Goal: Transaction & Acquisition: Obtain resource

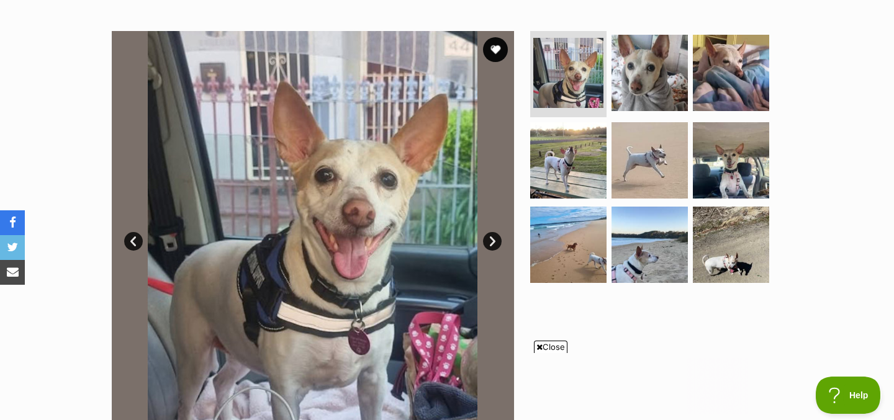
scroll to position [271, 0]
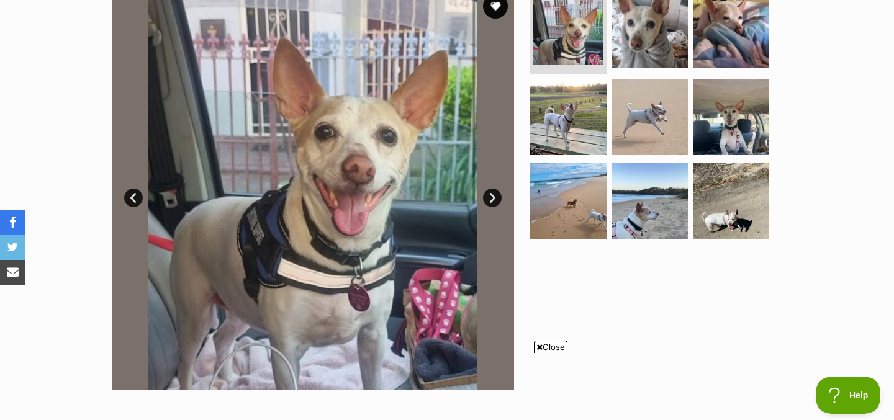
click at [496, 197] on link "Next" at bounding box center [492, 198] width 19 height 19
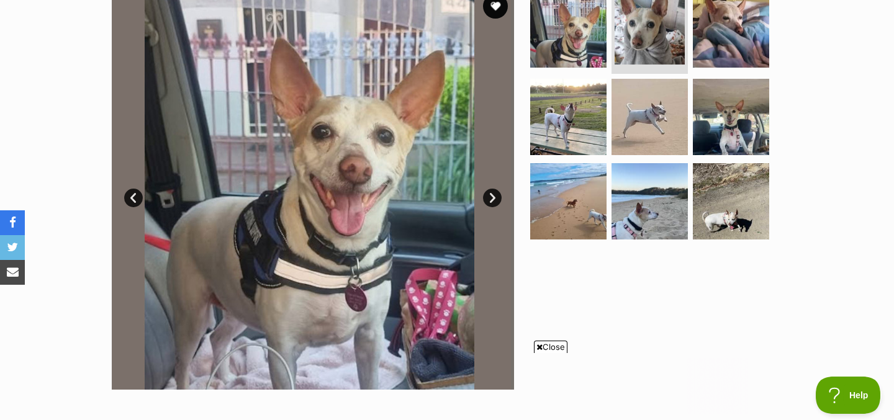
scroll to position [0, 0]
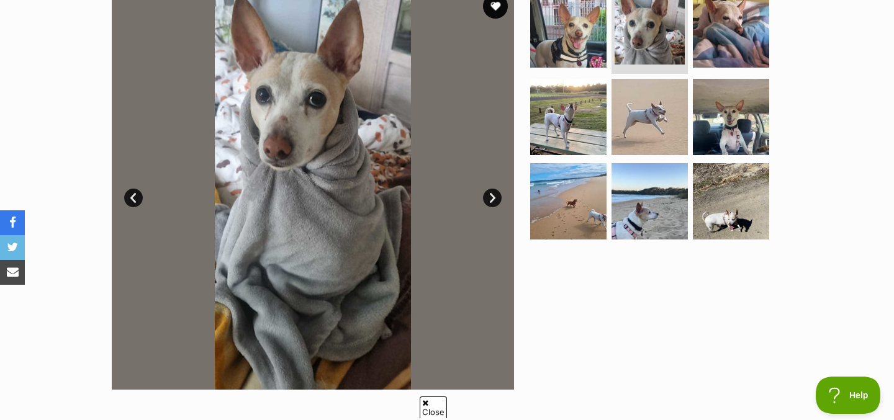
click at [552, 343] on div at bounding box center [655, 189] width 255 height 402
click at [490, 199] on link "Next" at bounding box center [492, 198] width 19 height 19
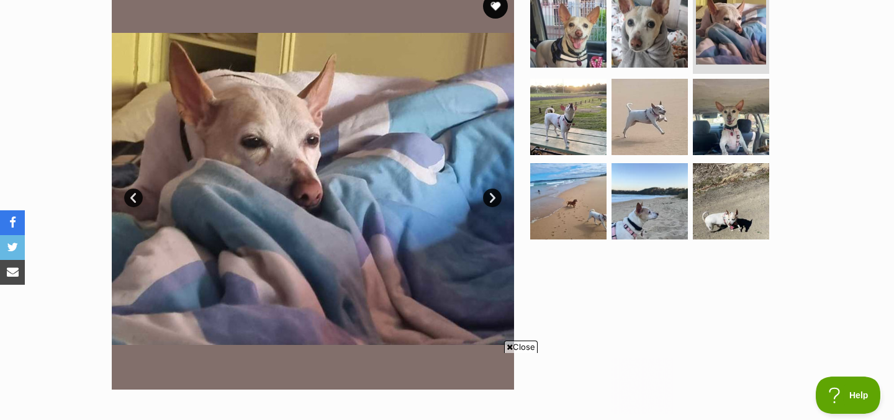
click at [490, 199] on link "Next" at bounding box center [492, 198] width 19 height 19
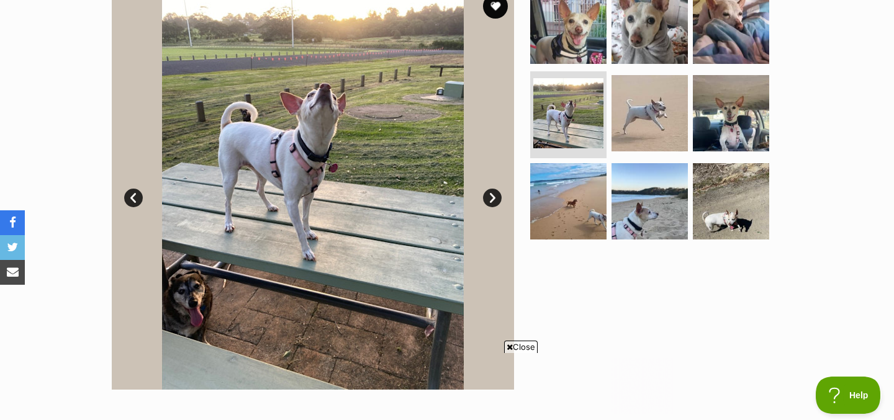
click at [490, 199] on link "Next" at bounding box center [492, 198] width 19 height 19
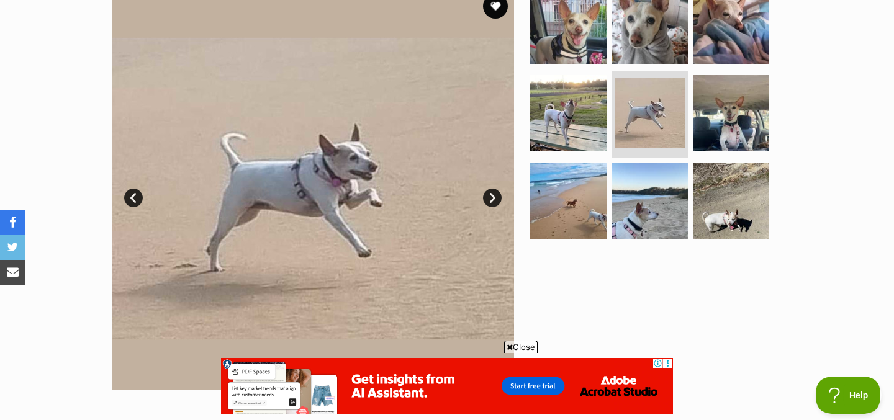
click at [490, 199] on link "Next" at bounding box center [492, 198] width 19 height 19
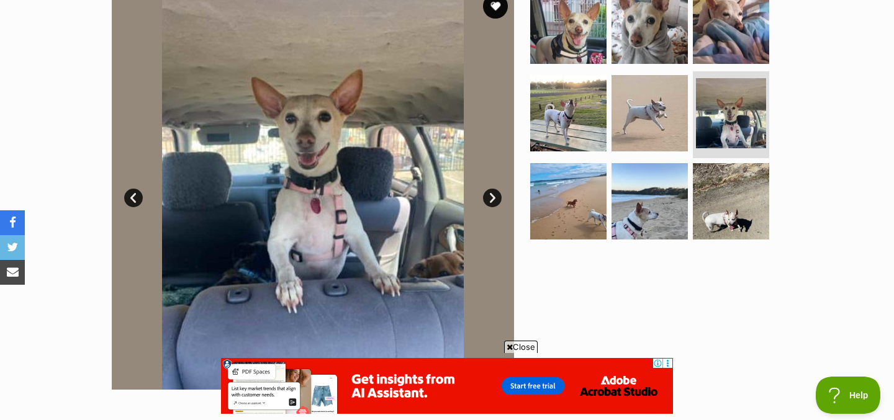
click at [490, 199] on link "Next" at bounding box center [492, 198] width 19 height 19
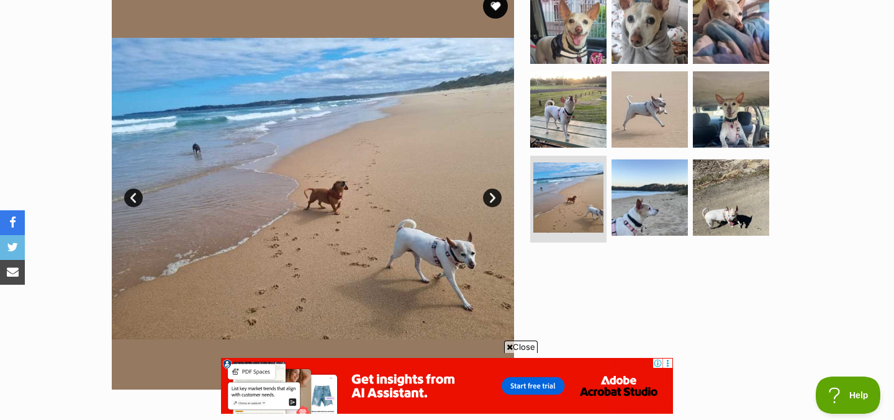
click at [490, 199] on link "Next" at bounding box center [492, 198] width 19 height 19
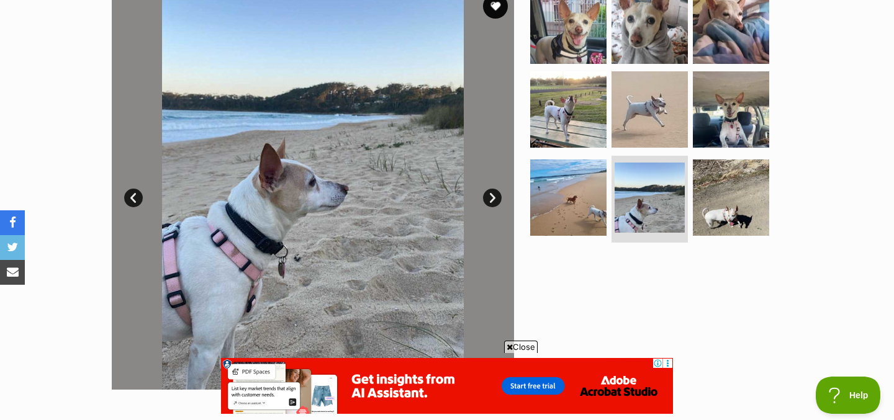
click at [490, 199] on link "Next" at bounding box center [492, 198] width 19 height 19
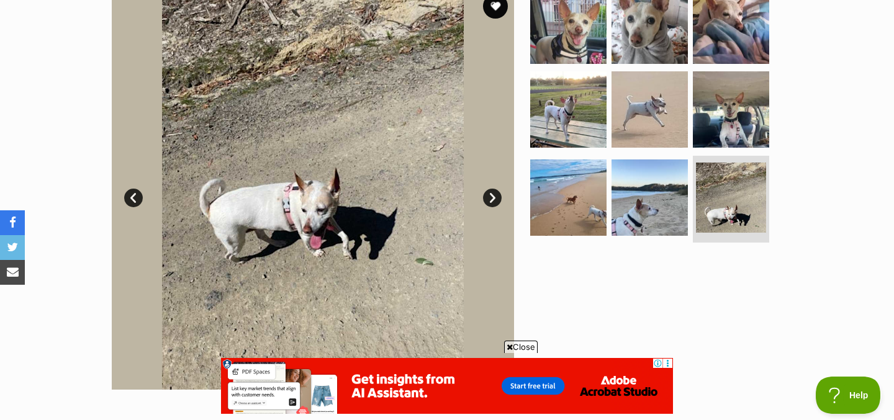
click at [490, 199] on link "Next" at bounding box center [492, 198] width 19 height 19
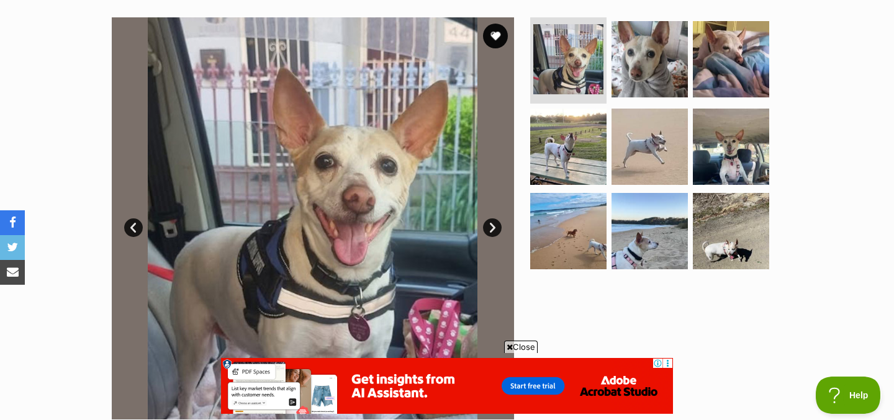
scroll to position [239, 0]
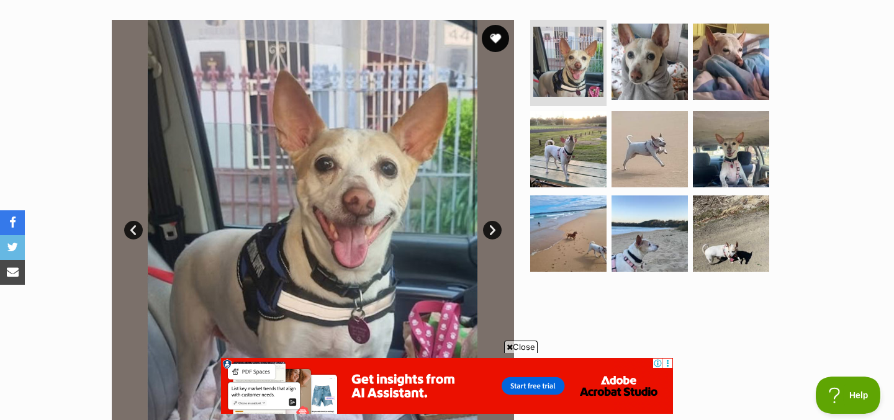
click at [492, 41] on button "favourite" at bounding box center [495, 38] width 27 height 27
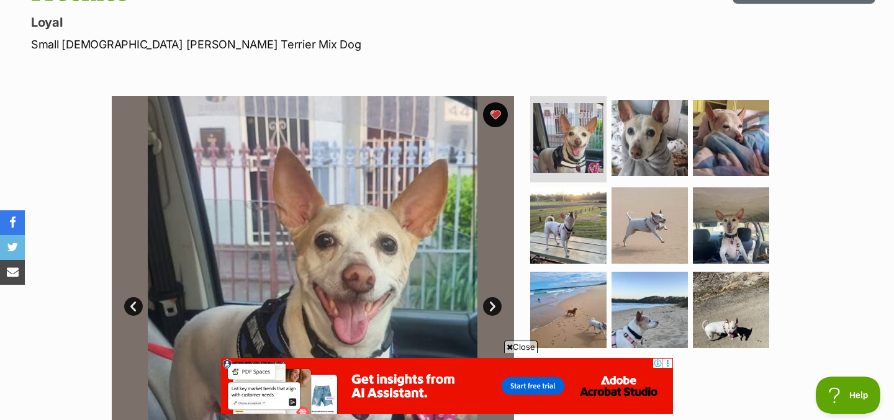
scroll to position [114, 0]
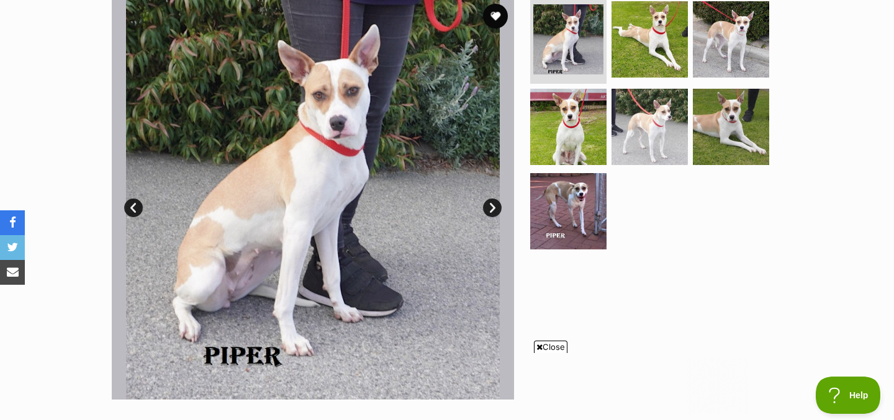
scroll to position [261, 0]
click at [494, 209] on link "Next" at bounding box center [492, 208] width 19 height 19
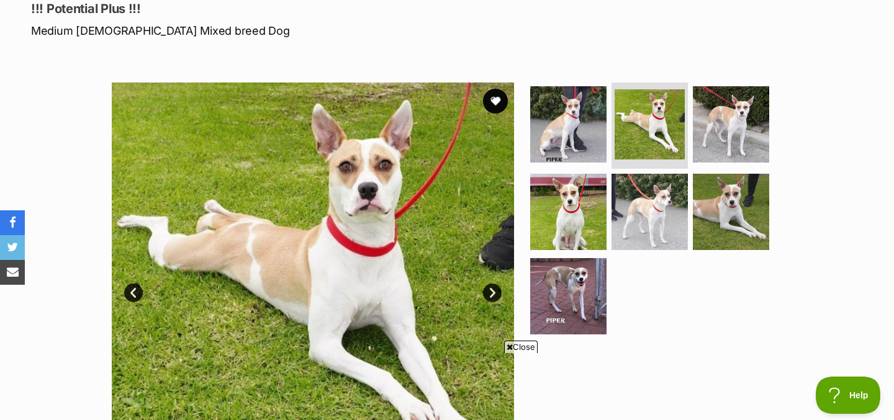
scroll to position [0, 0]
click at [495, 294] on link "Next" at bounding box center [492, 293] width 19 height 19
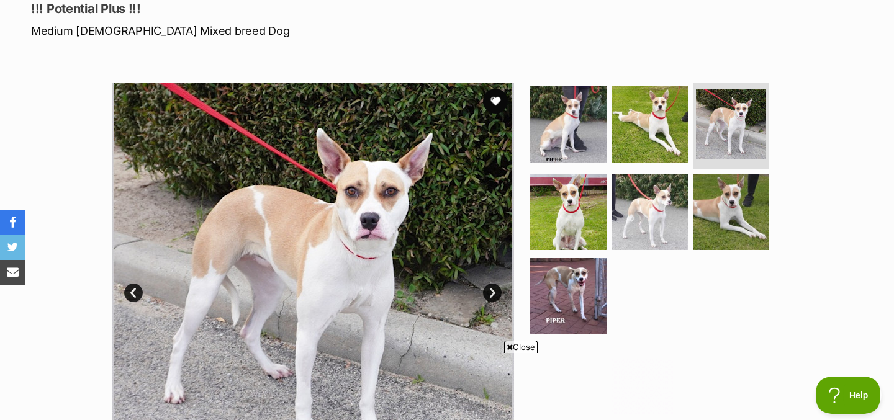
click at [495, 294] on link "Next" at bounding box center [492, 293] width 19 height 19
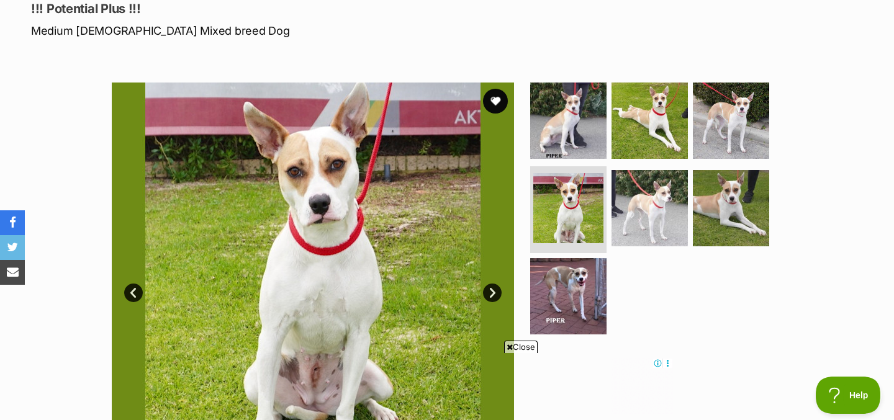
click at [495, 294] on link "Next" at bounding box center [492, 293] width 19 height 19
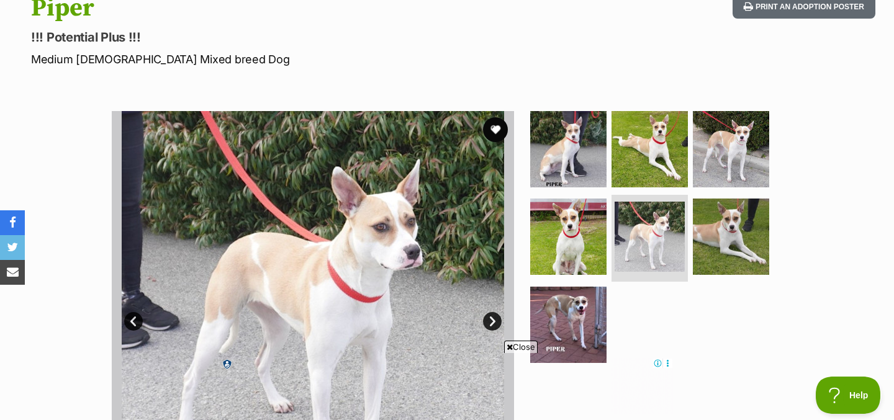
scroll to position [161, 0]
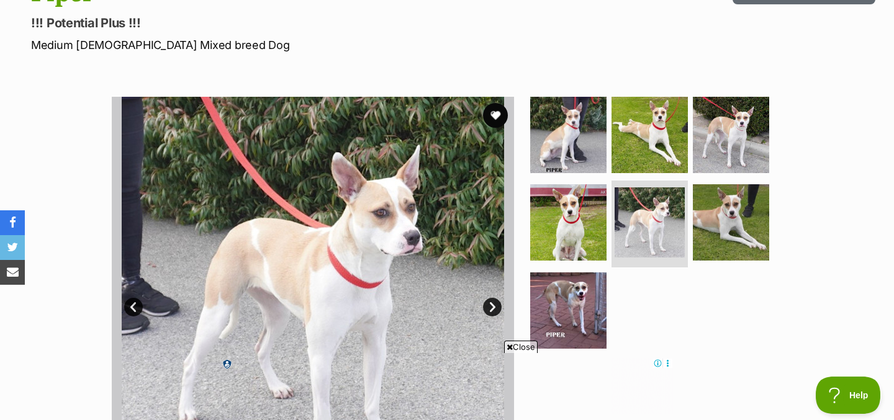
click at [494, 306] on link "Next" at bounding box center [492, 307] width 19 height 19
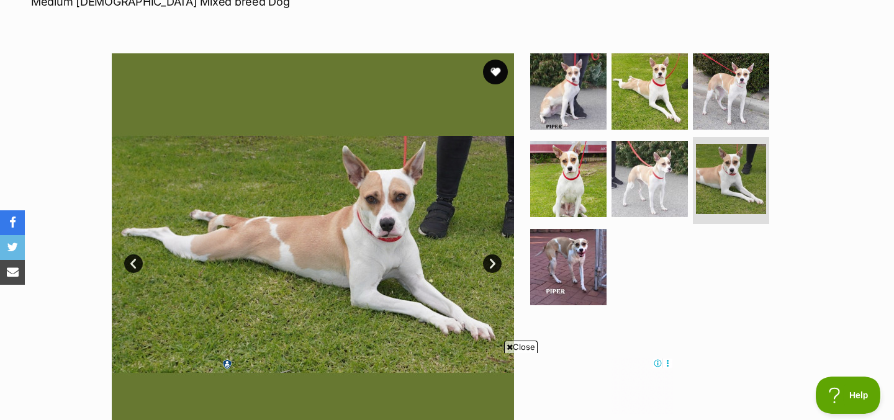
scroll to position [209, 0]
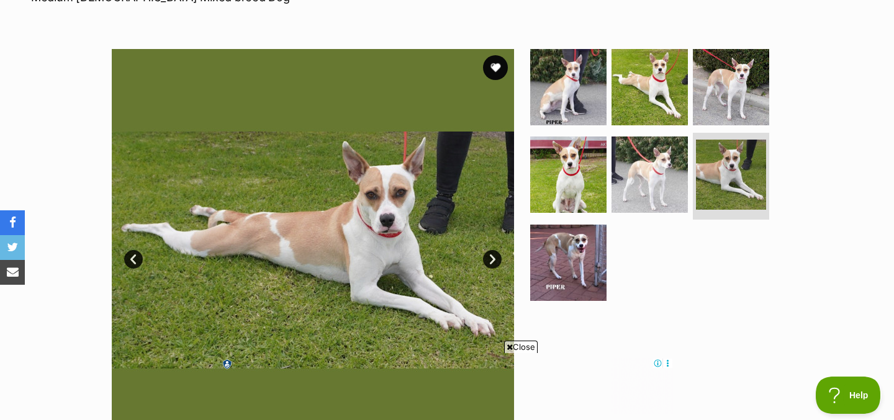
click at [496, 263] on link "Next" at bounding box center [492, 259] width 19 height 19
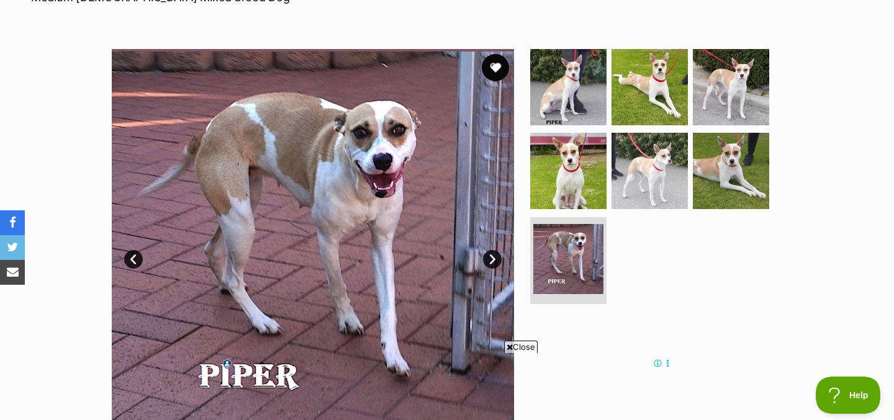
click at [494, 66] on button "favourite" at bounding box center [495, 67] width 27 height 27
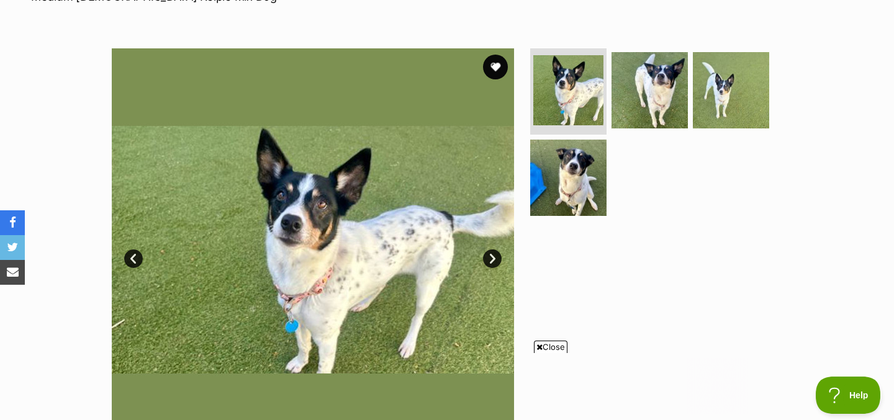
click at [493, 264] on link "Next" at bounding box center [492, 259] width 19 height 19
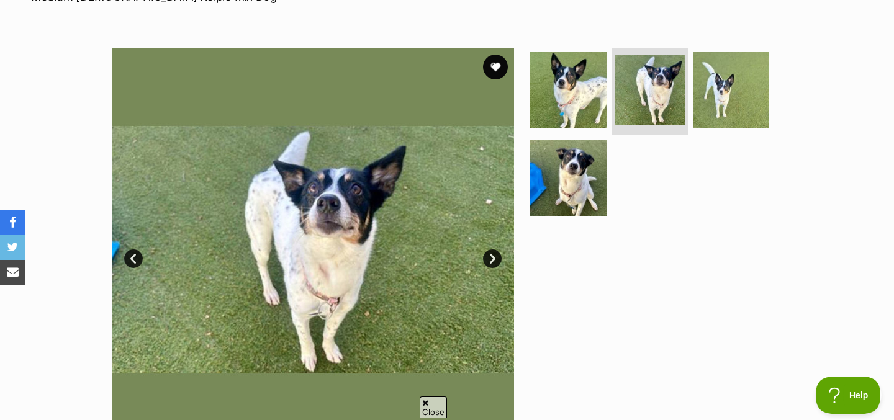
click at [493, 264] on link "Next" at bounding box center [492, 259] width 19 height 19
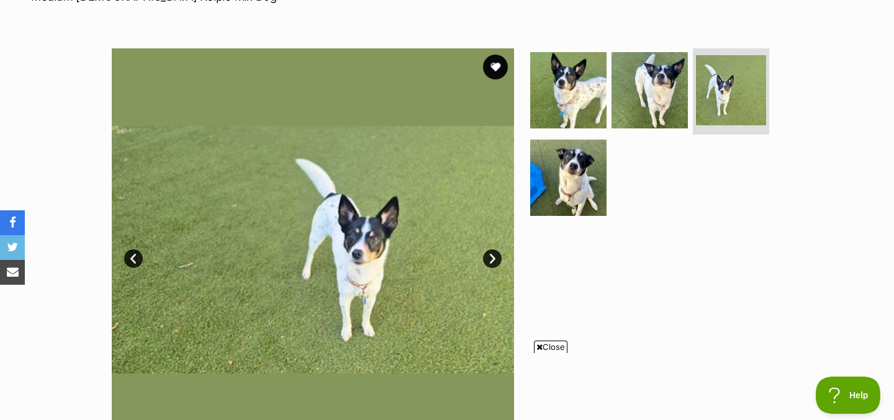
click at [493, 264] on link "Next" at bounding box center [492, 259] width 19 height 19
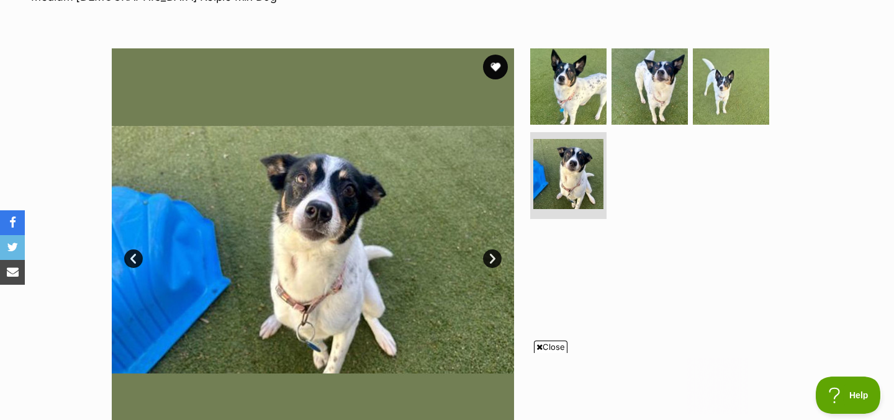
click at [493, 264] on link "Next" at bounding box center [492, 259] width 19 height 19
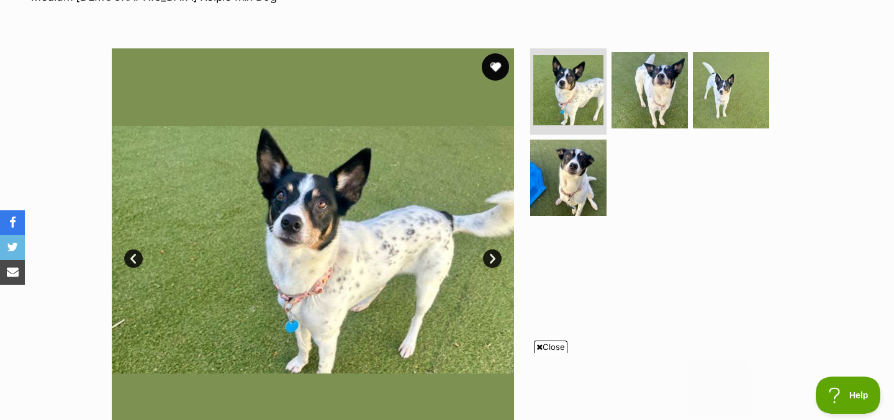
click at [495, 72] on button "favourite" at bounding box center [495, 66] width 27 height 27
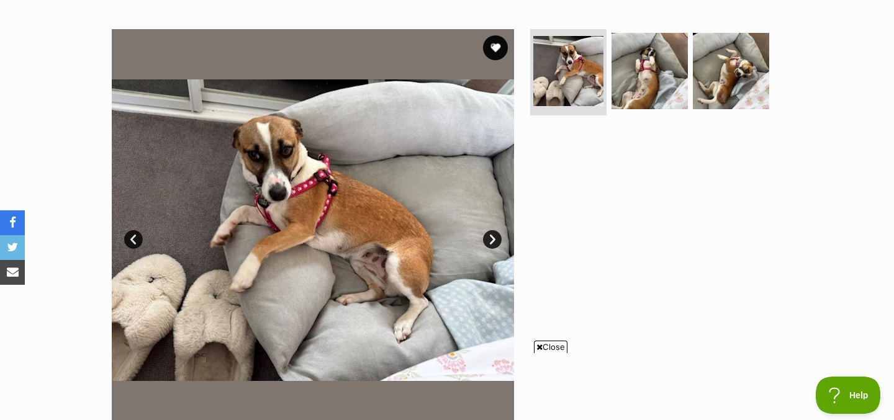
click at [499, 243] on link "Next" at bounding box center [492, 239] width 19 height 19
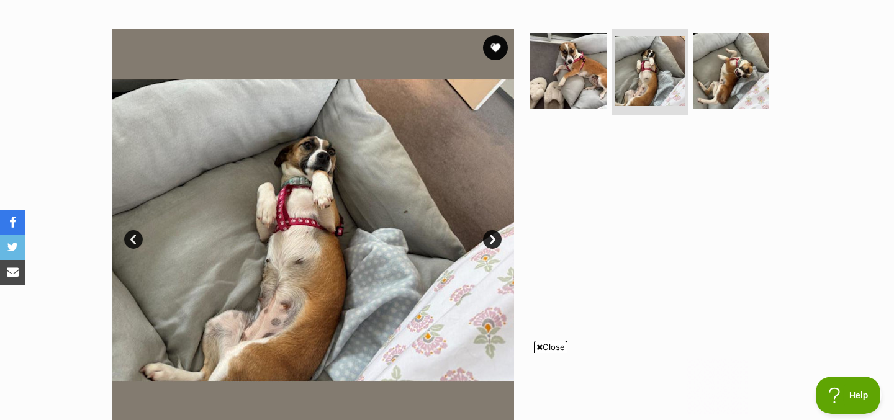
click at [499, 243] on link "Next" at bounding box center [492, 239] width 19 height 19
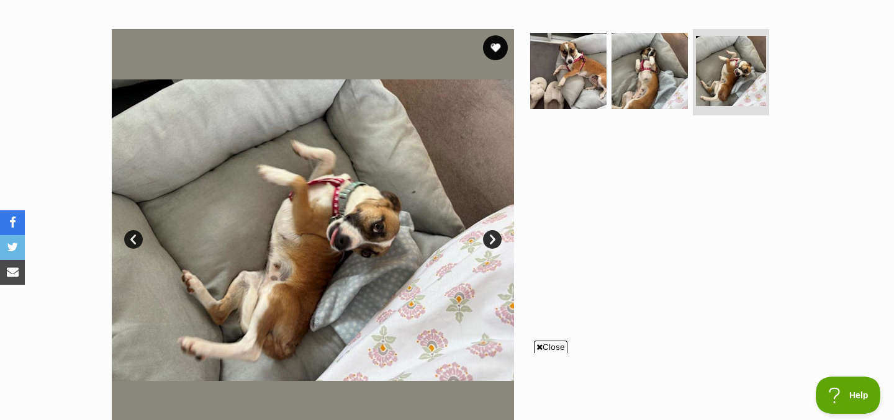
click at [499, 243] on link "Next" at bounding box center [492, 239] width 19 height 19
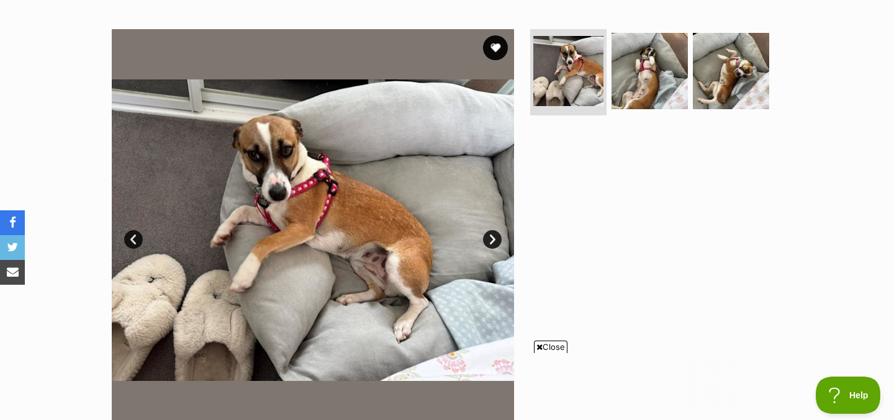
click at [499, 243] on link "Next" at bounding box center [492, 239] width 19 height 19
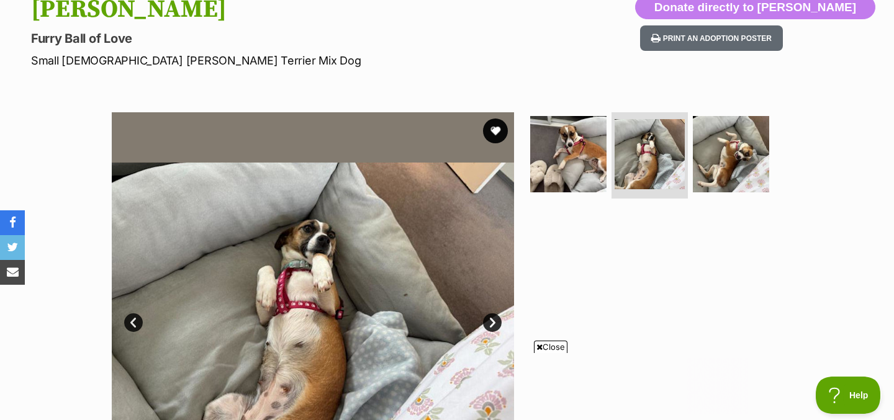
scroll to position [145, 0]
click at [496, 132] on button "favourite" at bounding box center [495, 131] width 27 height 27
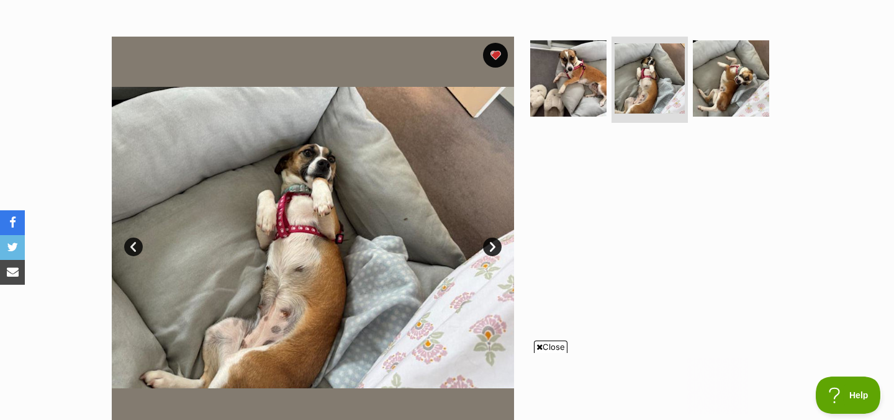
scroll to position [219, 0]
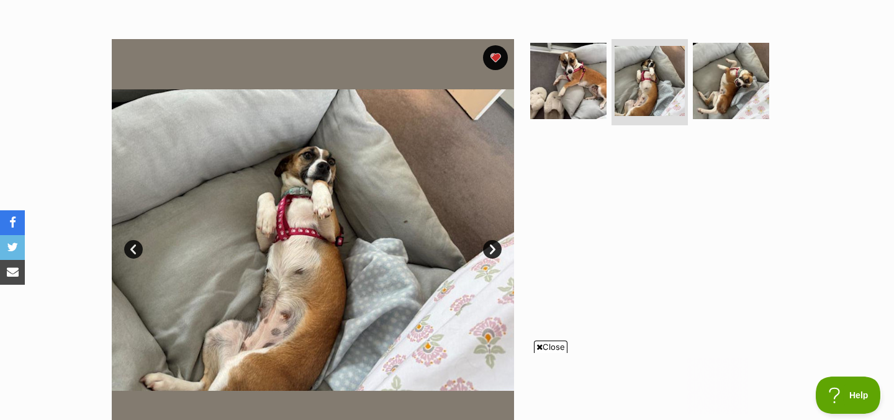
click at [491, 242] on link "Next" at bounding box center [492, 249] width 19 height 19
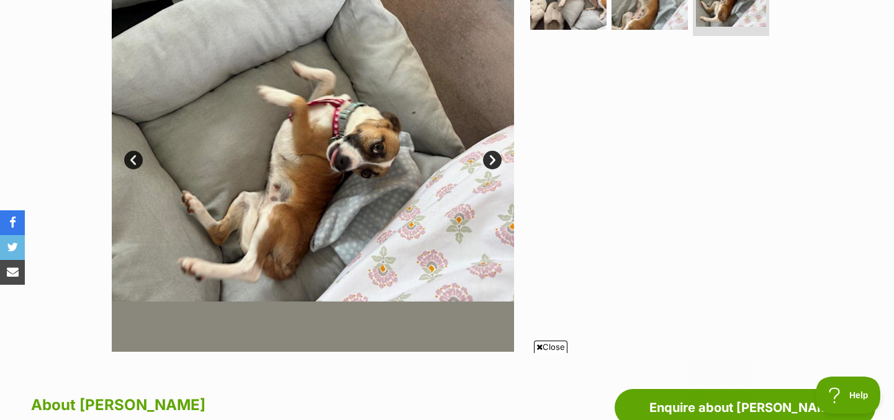
scroll to position [314, 0]
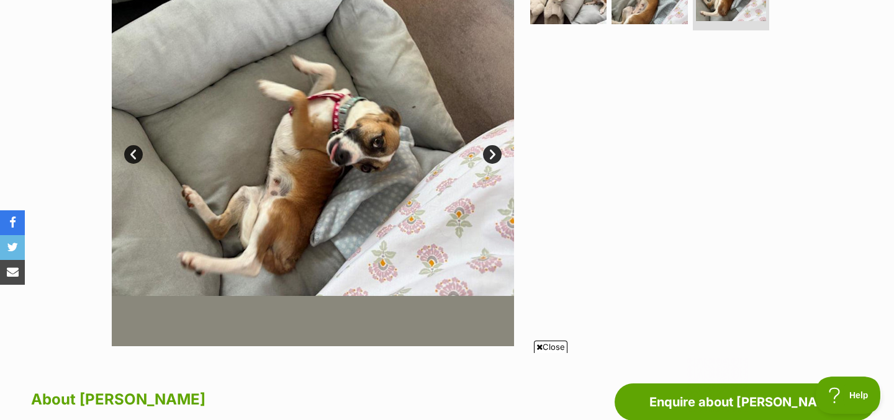
click at [498, 149] on link "Next" at bounding box center [492, 154] width 19 height 19
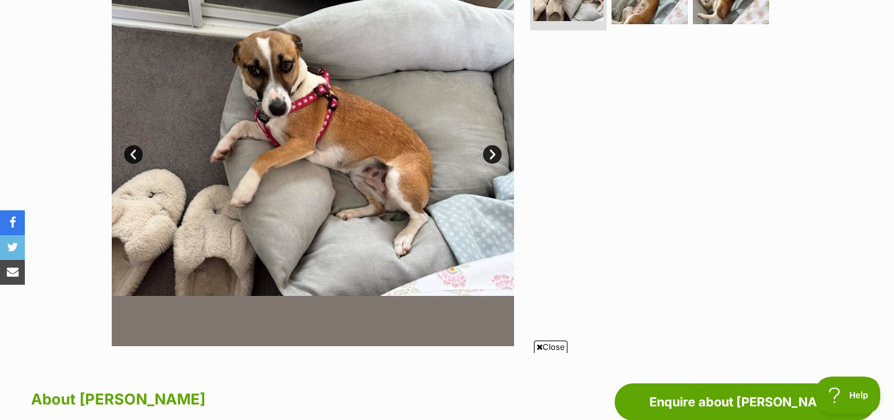
click at [498, 149] on link "Next" at bounding box center [492, 154] width 19 height 19
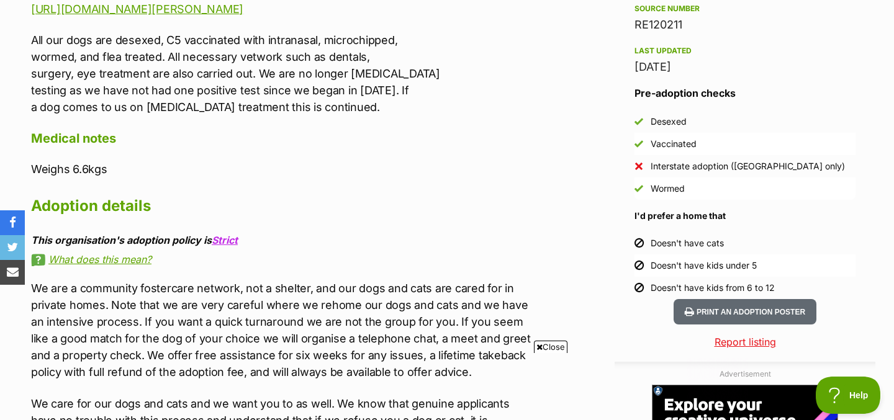
scroll to position [1135, 0]
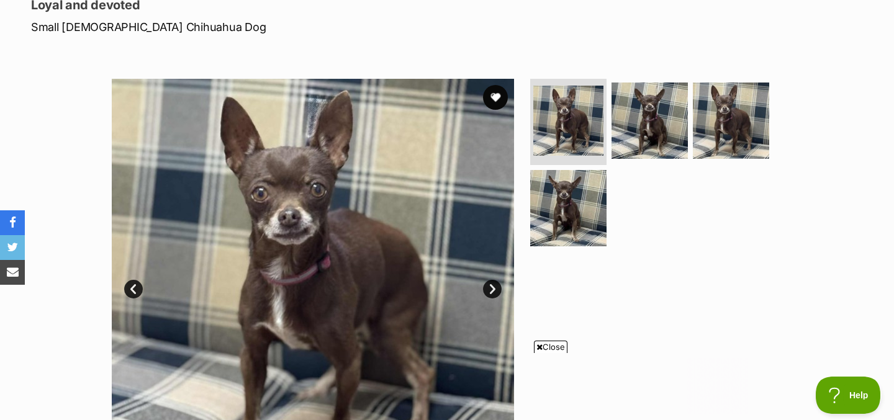
click at [488, 286] on link "Next" at bounding box center [492, 289] width 19 height 19
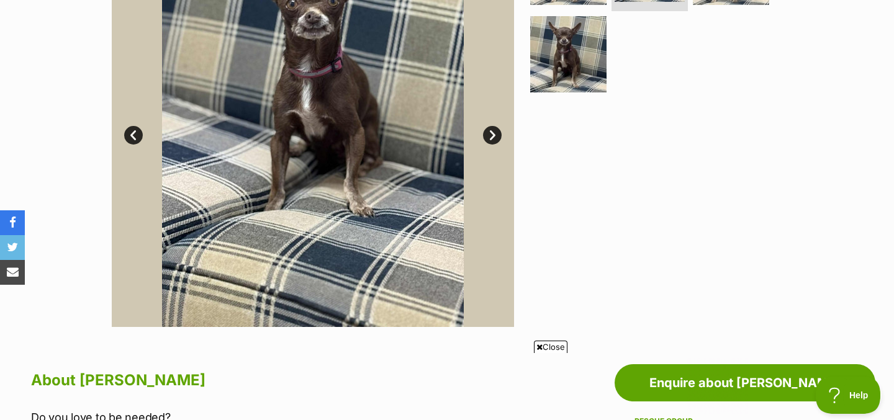
scroll to position [299, 0]
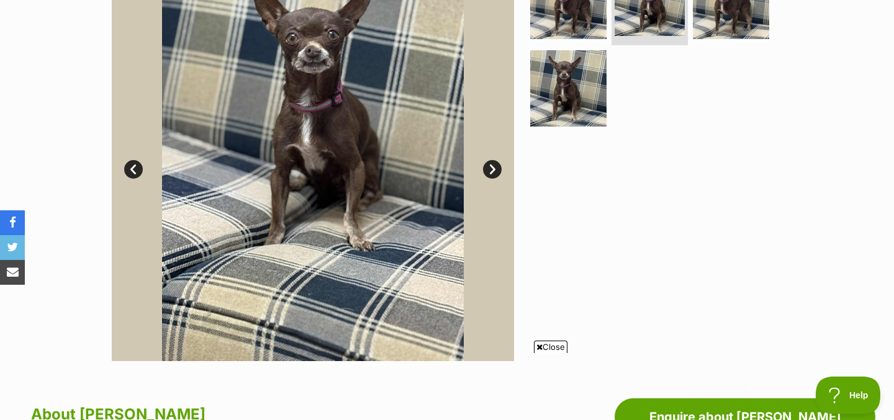
click at [493, 170] on link "Next" at bounding box center [492, 169] width 19 height 19
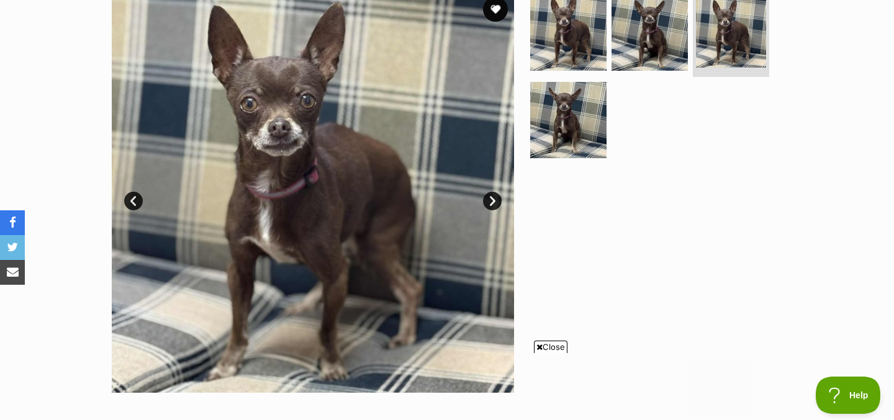
scroll to position [255, 0]
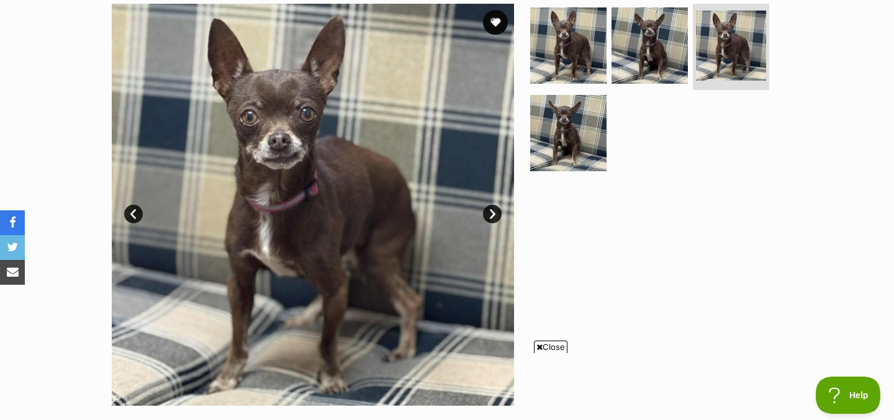
click at [489, 217] on link "Next" at bounding box center [492, 214] width 19 height 19
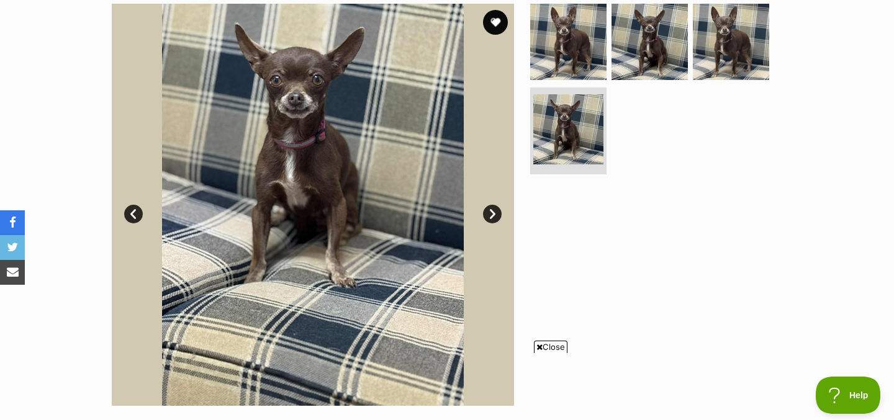
click at [489, 217] on link "Next" at bounding box center [492, 214] width 19 height 19
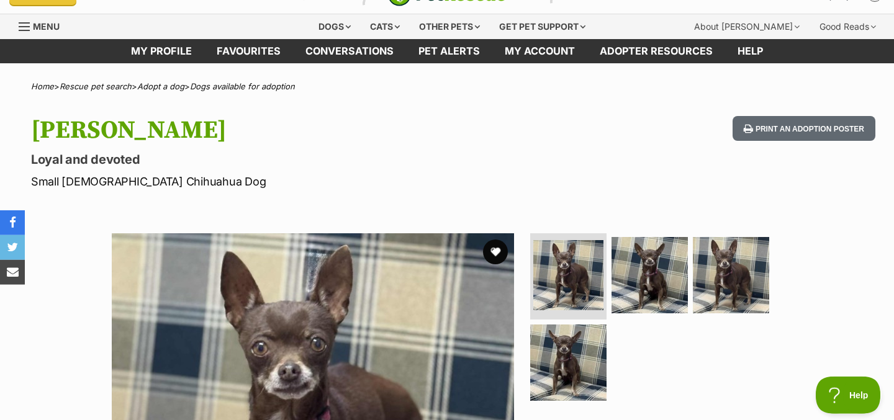
scroll to position [65, 0]
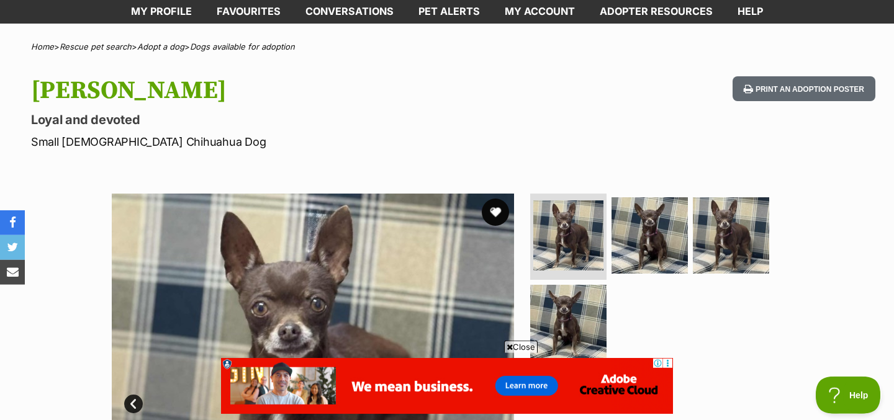
click at [500, 209] on button "favourite" at bounding box center [495, 212] width 27 height 27
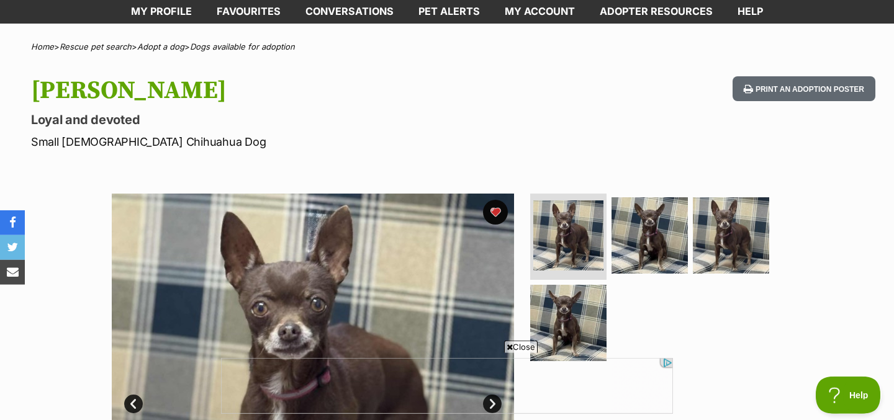
scroll to position [194, 0]
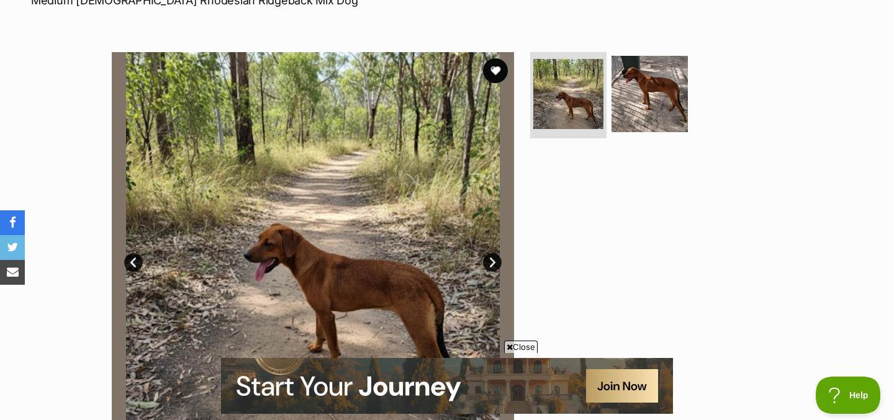
scroll to position [247, 0]
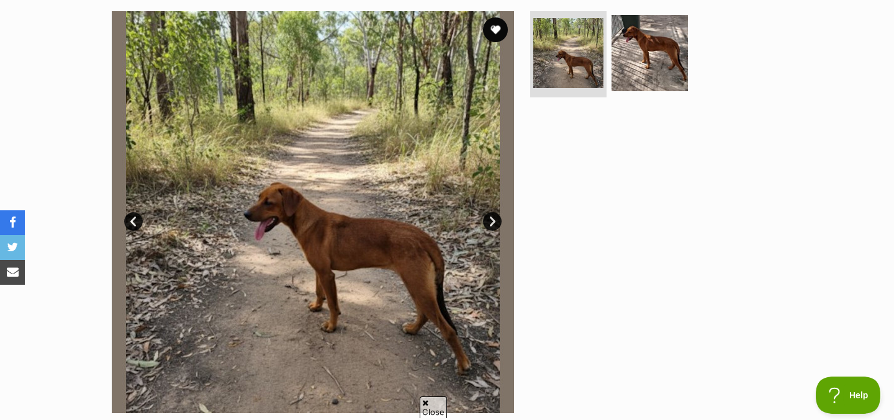
click at [521, 348] on section "Available 1 of 2 images 1 of 2 images Next Prev 1 2" at bounding box center [447, 203] width 708 height 421
click at [493, 217] on link "Next" at bounding box center [492, 221] width 19 height 19
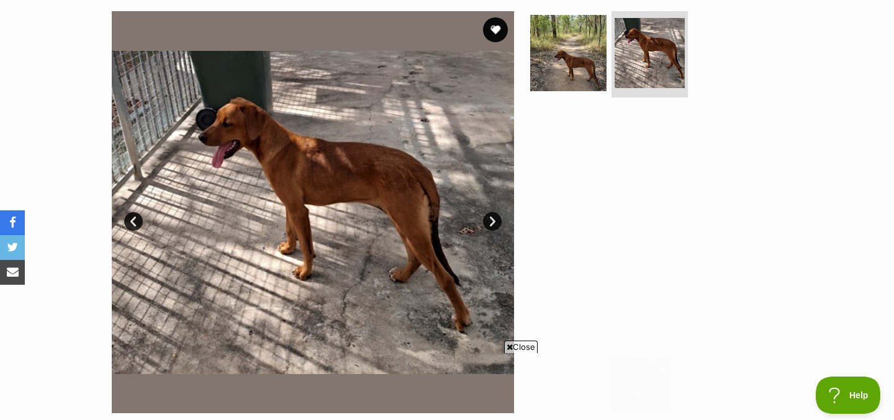
click at [493, 217] on link "Next" at bounding box center [492, 221] width 19 height 19
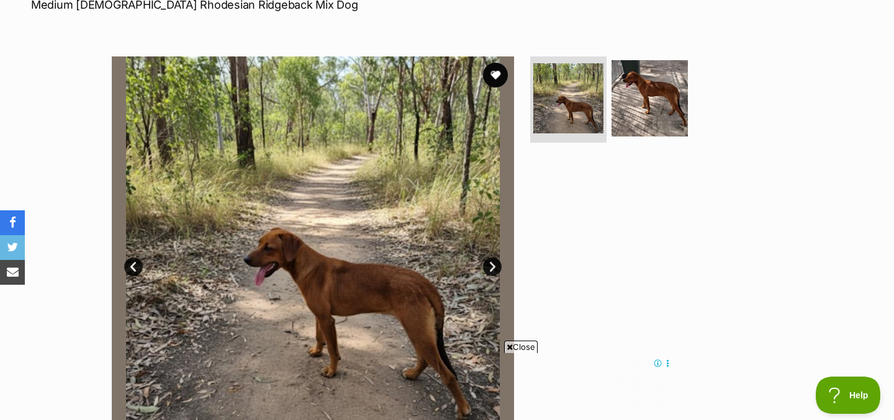
scroll to position [217, 0]
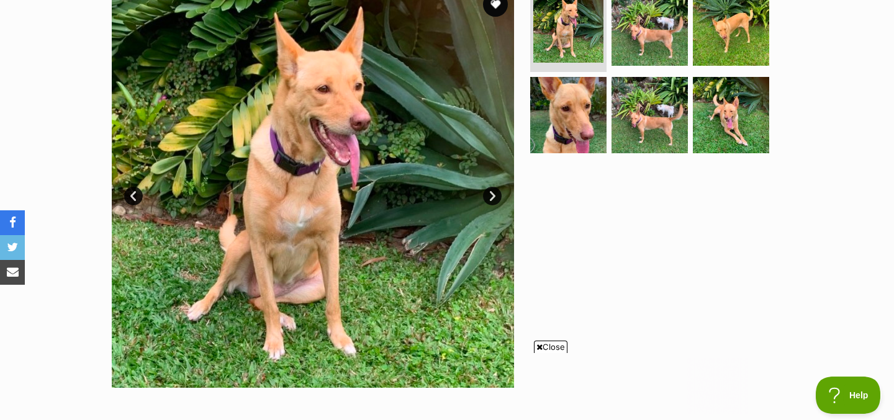
click at [494, 192] on link "Next" at bounding box center [492, 196] width 19 height 19
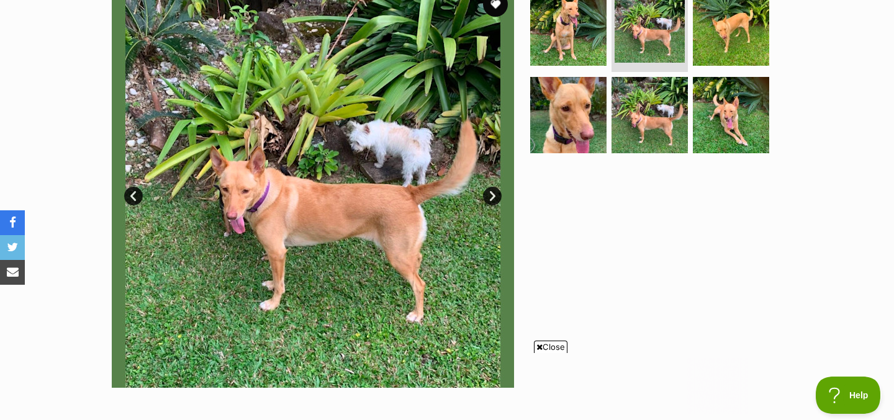
click at [494, 192] on link "Next" at bounding box center [492, 196] width 19 height 19
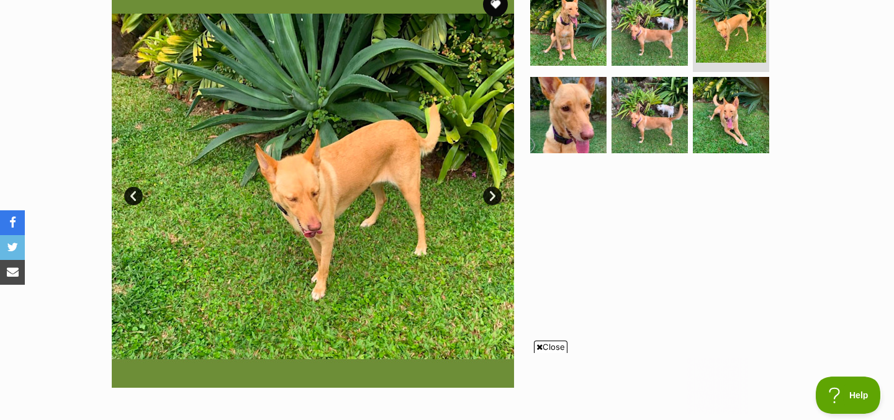
click at [494, 192] on link "Next" at bounding box center [492, 196] width 19 height 19
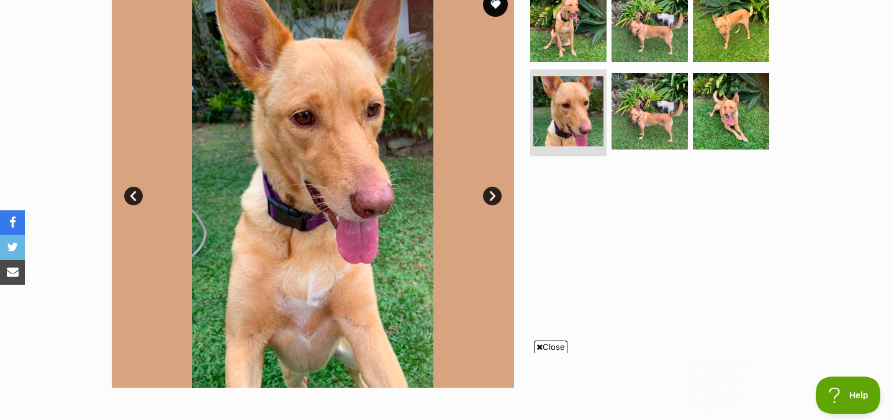
click at [494, 192] on link "Next" at bounding box center [492, 196] width 19 height 19
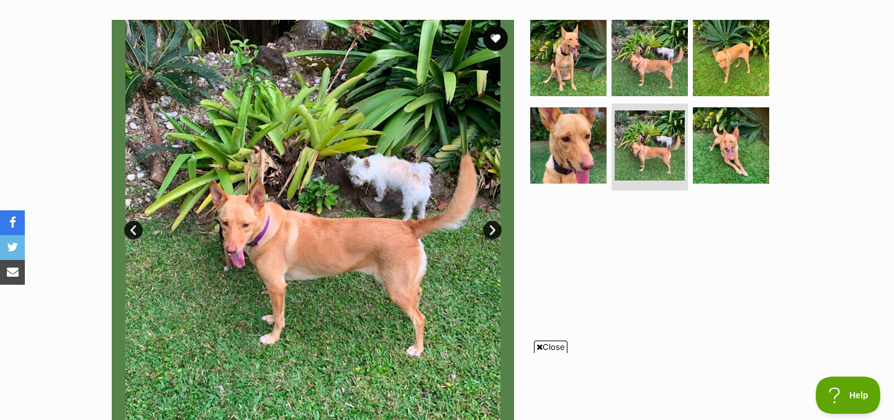
scroll to position [238, 0]
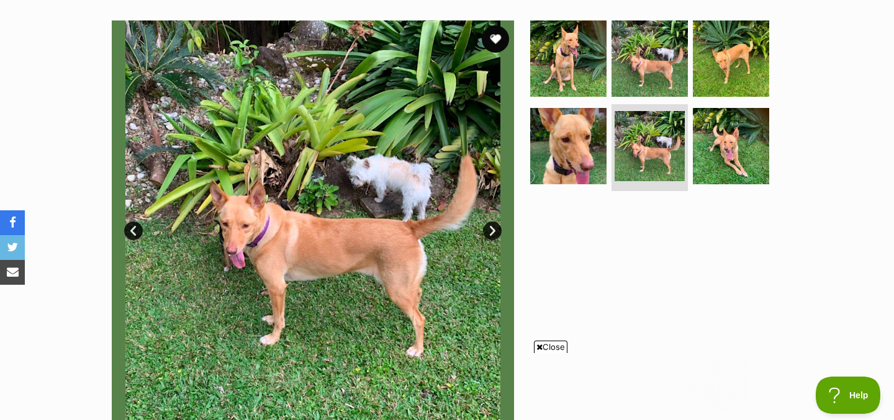
click at [494, 45] on button "favourite" at bounding box center [495, 38] width 27 height 27
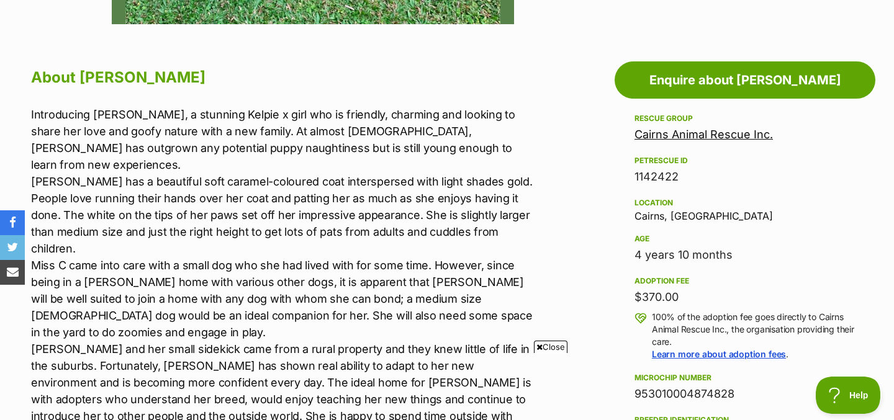
scroll to position [708, 0]
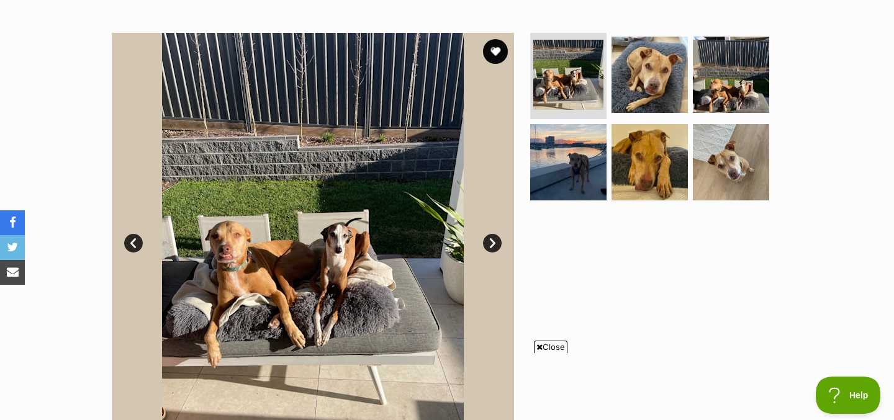
scroll to position [230, 0]
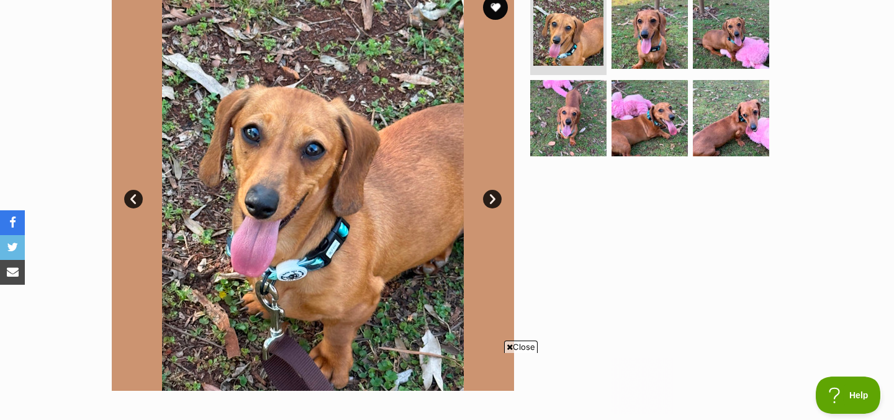
click at [492, 201] on link "Next" at bounding box center [492, 199] width 19 height 19
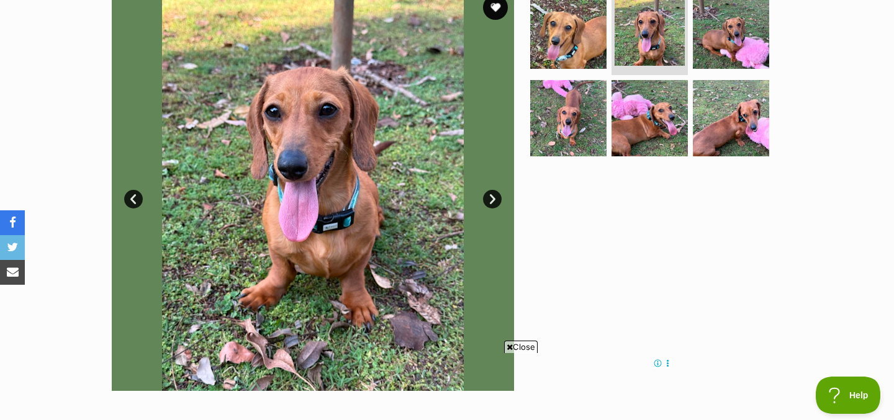
click at [492, 201] on link "Next" at bounding box center [492, 199] width 19 height 19
